Goal: Transaction & Acquisition: Purchase product/service

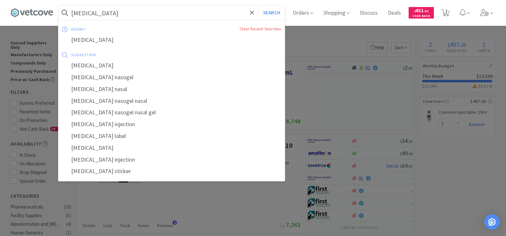
select select "1"
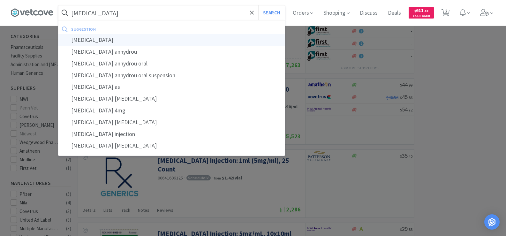
type input "dexamethasone"
click at [98, 41] on div "dexamethasone" at bounding box center [171, 40] width 226 height 12
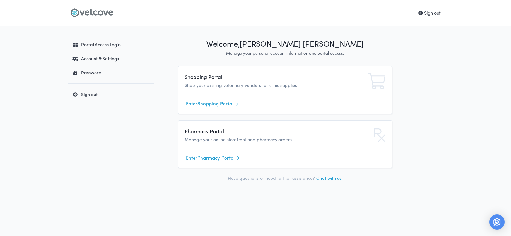
click at [213, 105] on link "Enter Shopping Portal" at bounding box center [285, 104] width 198 height 10
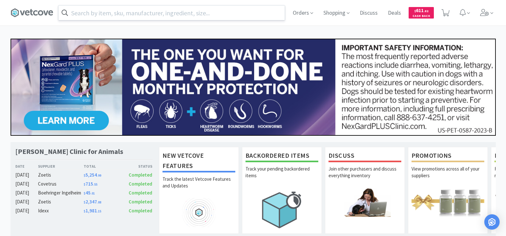
click at [159, 13] on input "text" at bounding box center [171, 12] width 226 height 15
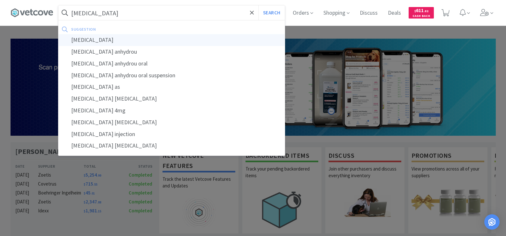
type input "dexamethasone"
click at [111, 43] on div "dexamethasone" at bounding box center [171, 40] width 226 height 12
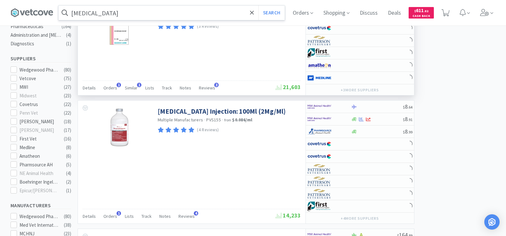
scroll to position [192, 0]
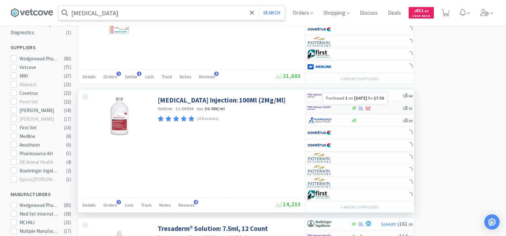
select select "1"
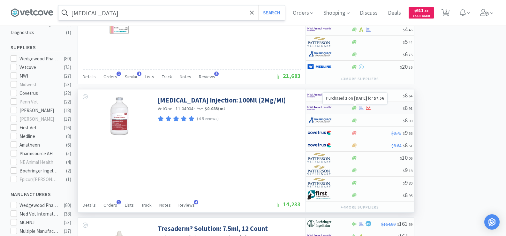
click at [359, 108] on icon at bounding box center [361, 108] width 5 height 4
select select "1"
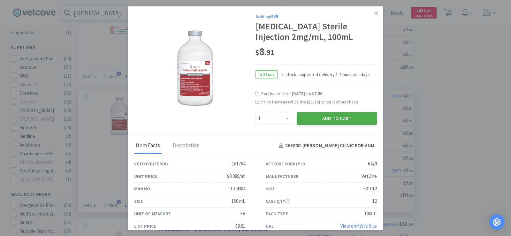
click at [316, 119] on button "Add to Cart" at bounding box center [337, 118] width 80 height 13
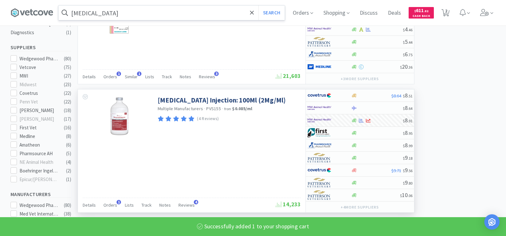
select select "1"
